Goal: Navigation & Orientation: Find specific page/section

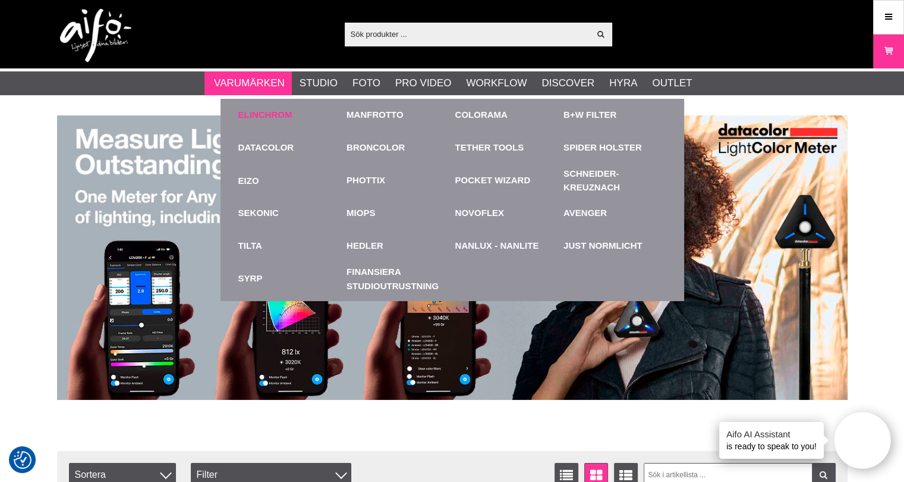
click at [271, 115] on link "Elinchrom" at bounding box center [265, 115] width 54 height 14
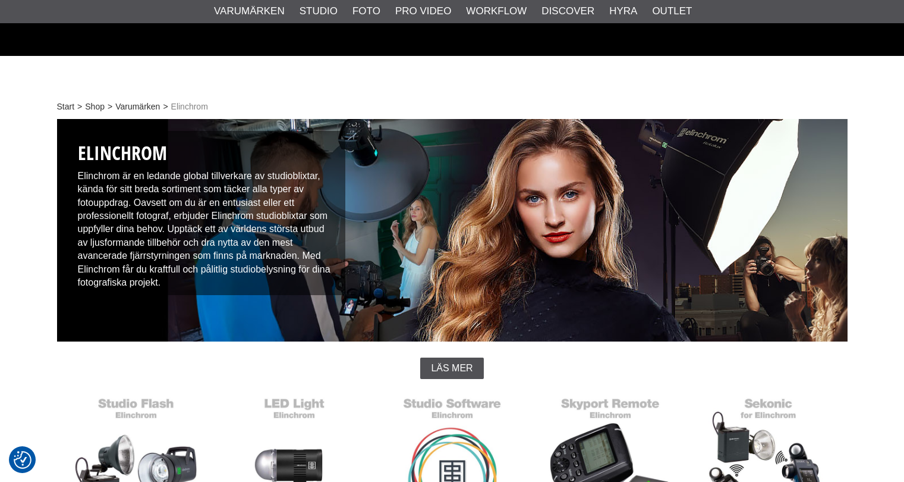
scroll to position [297, 0]
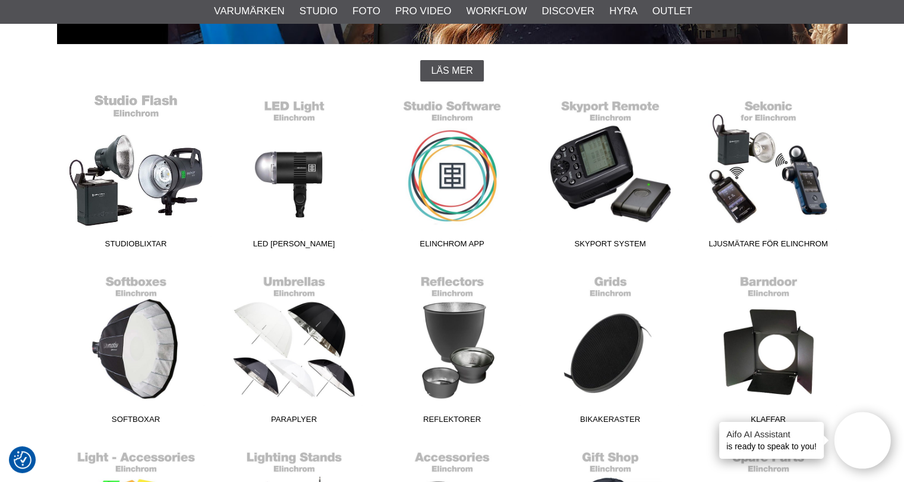
click at [150, 197] on link "Studioblixtar" at bounding box center [136, 173] width 158 height 161
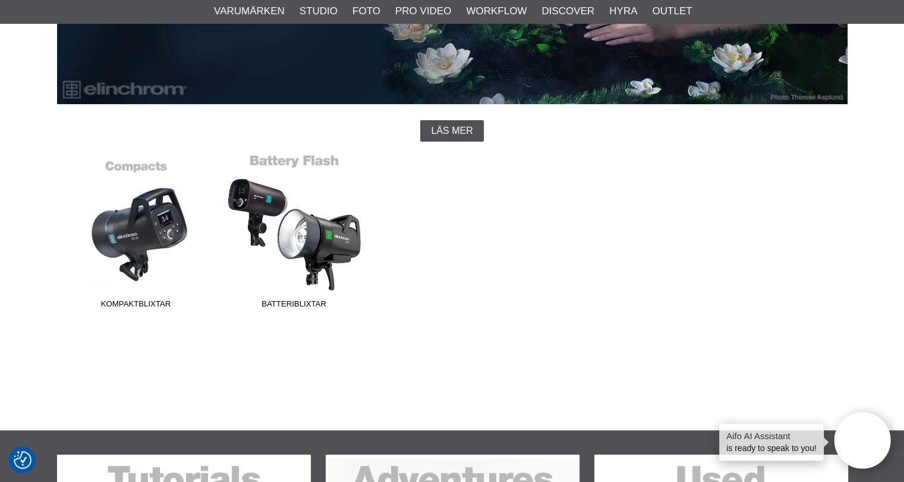
scroll to position [238, 0]
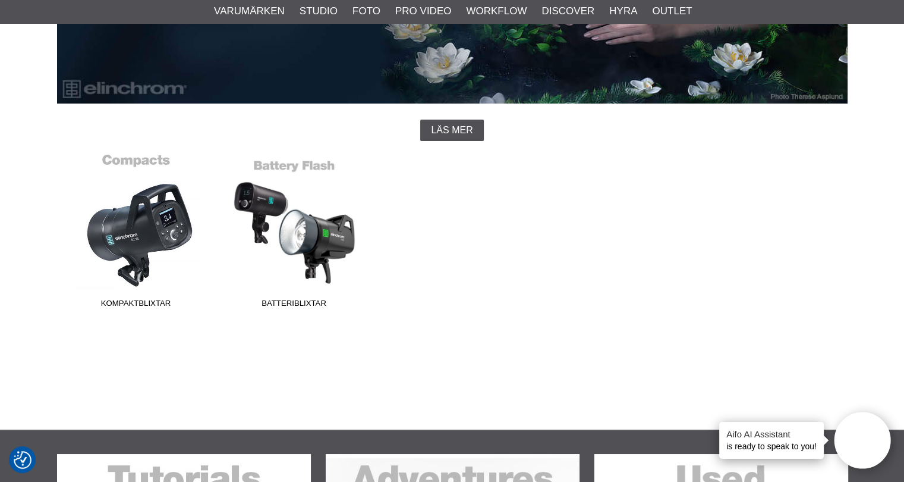
click at [146, 237] on link "Kompaktblixtar" at bounding box center [136, 233] width 158 height 161
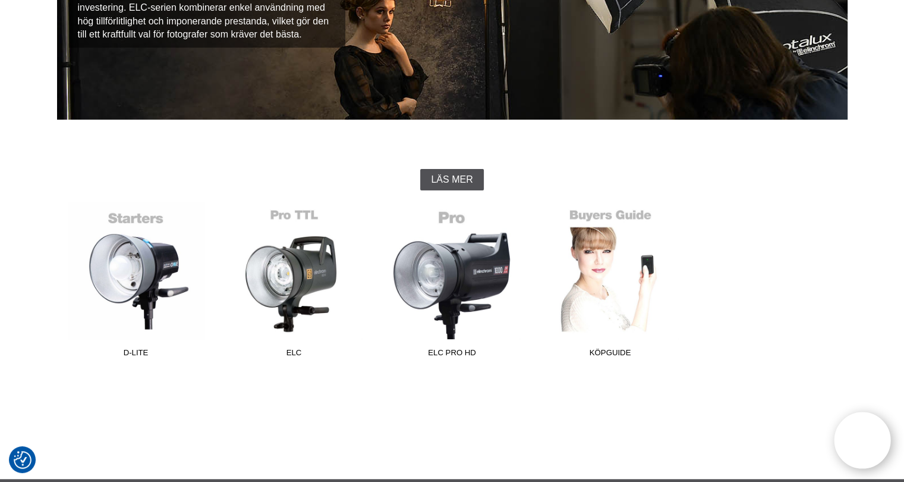
scroll to position [297, 0]
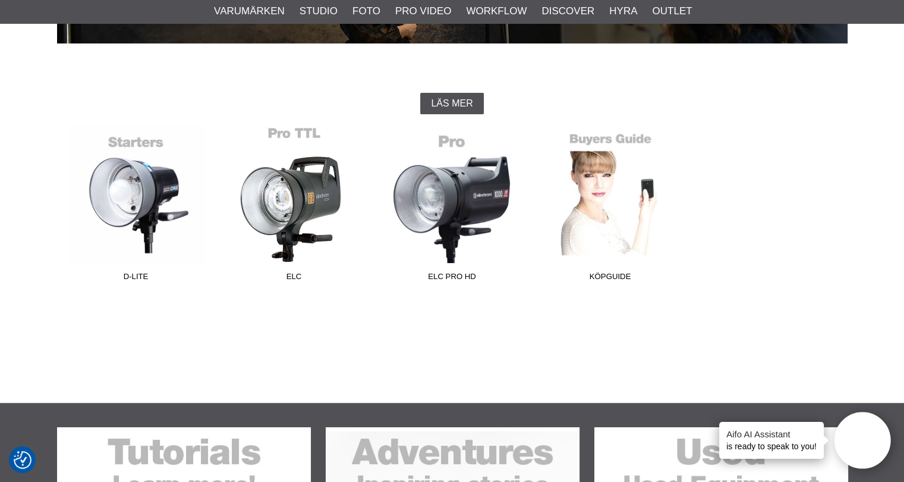
click at [335, 200] on link "ELC" at bounding box center [294, 206] width 158 height 161
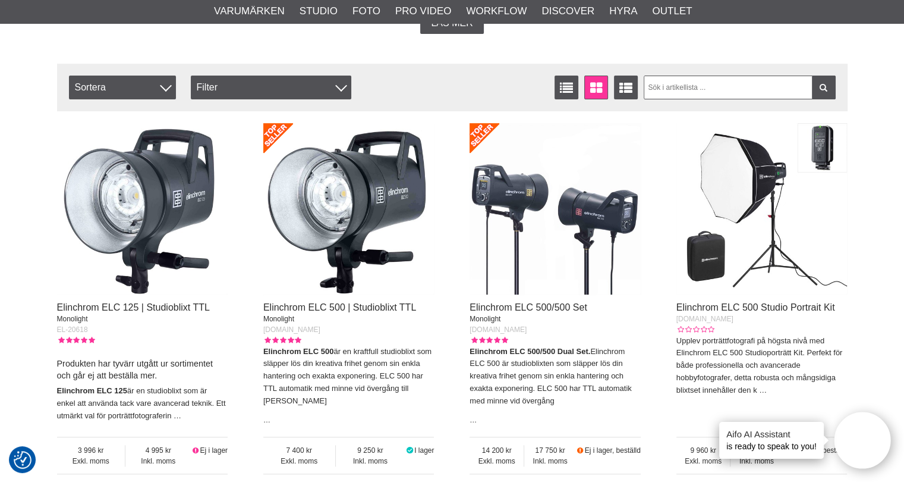
scroll to position [416, 0]
